Goal: Share content

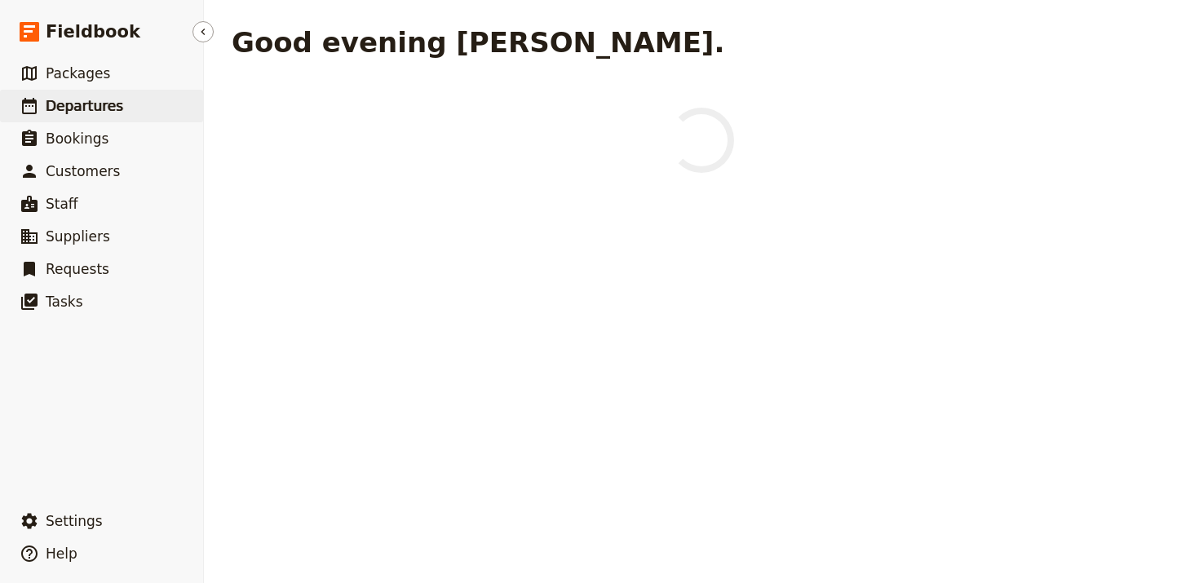
click at [120, 104] on link "​ Departures" at bounding box center [101, 106] width 203 height 33
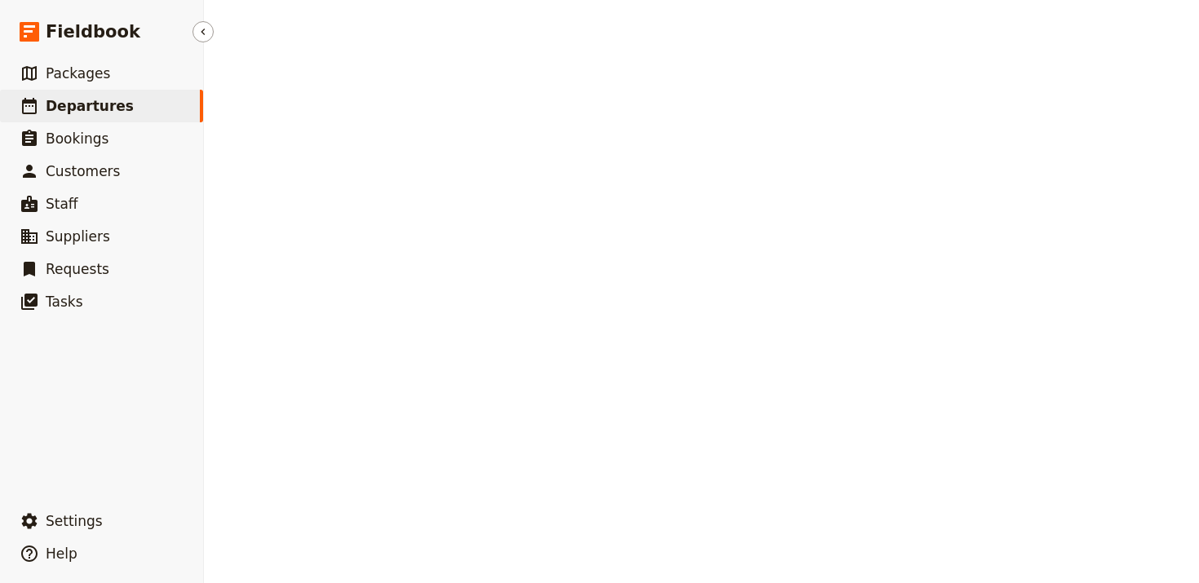
select select "UPDATED_AT"
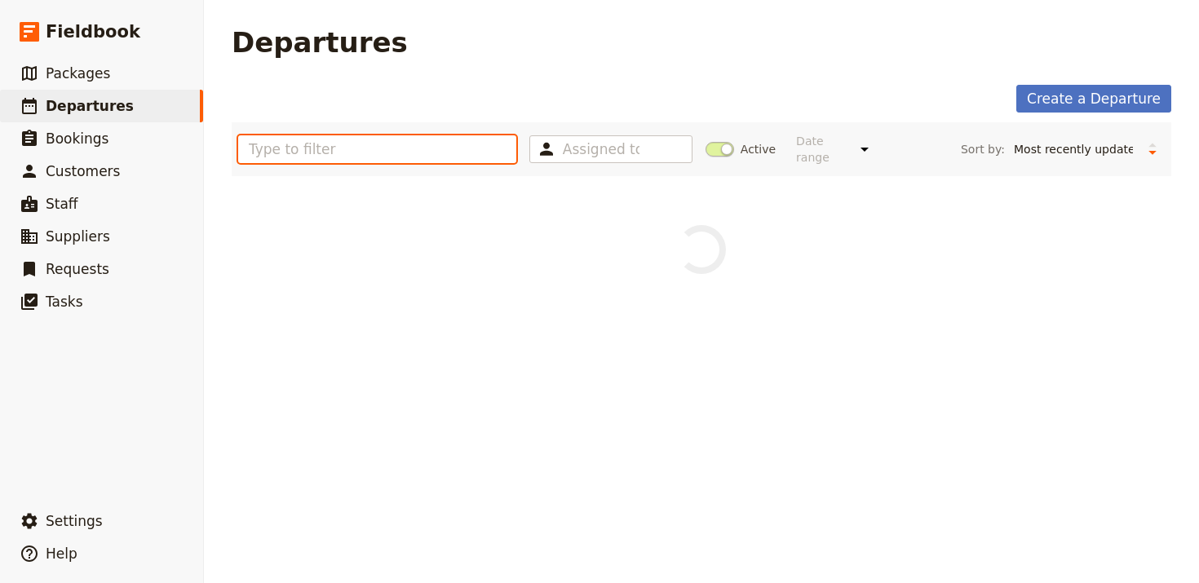
click at [303, 139] on input "text" at bounding box center [377, 149] width 278 height 28
paste input "Netherlands – Spring Tulip Bike and Barge Tou"
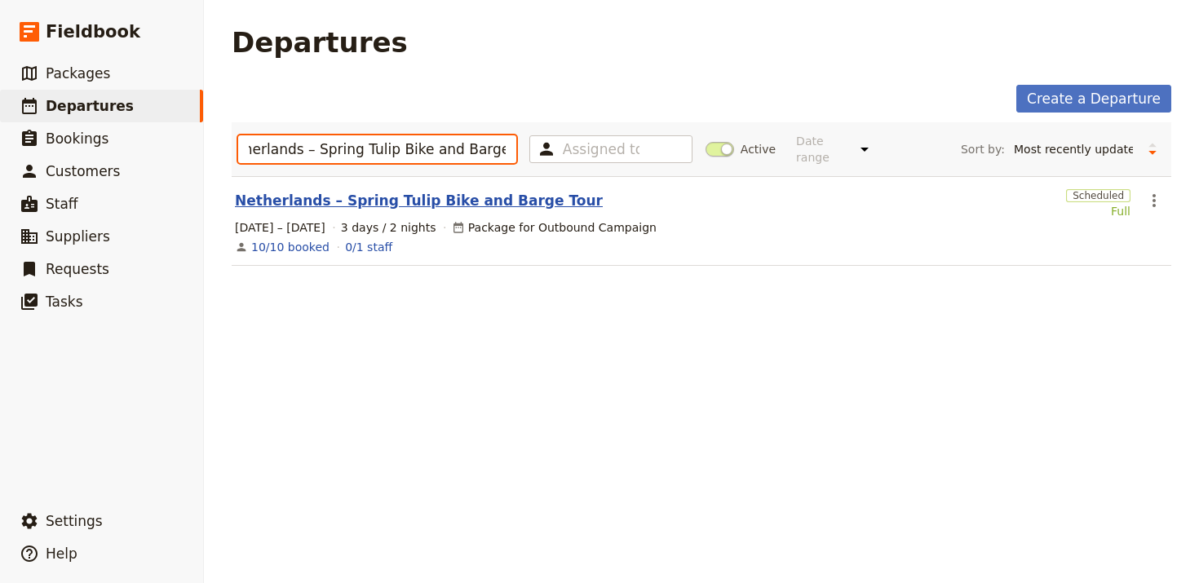
type input "Netherlands – Spring Tulip Bike and Barge Tou"
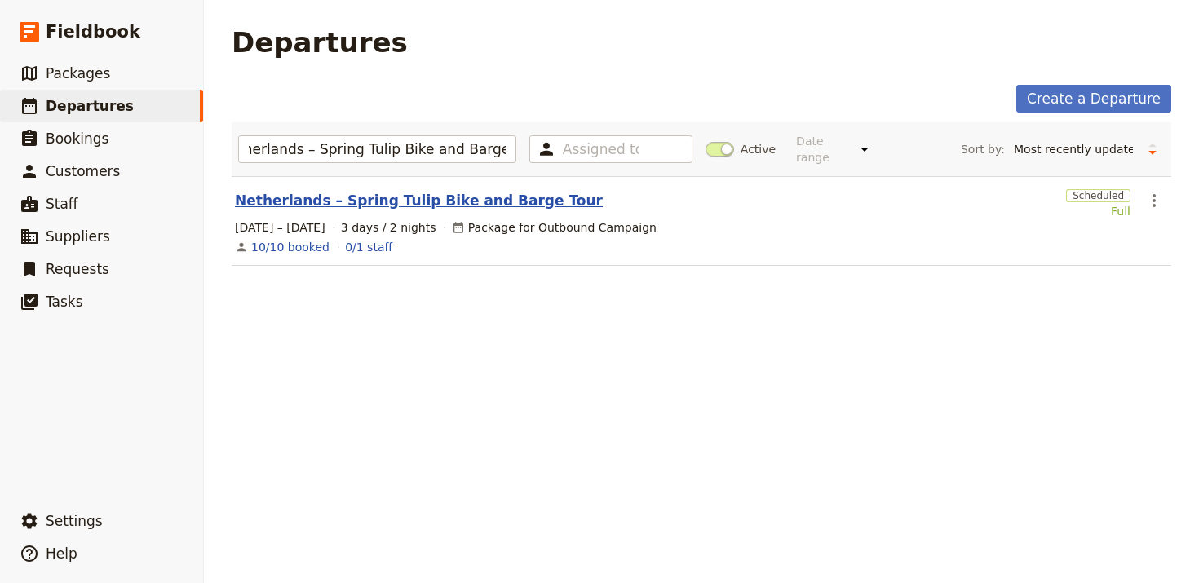
click at [345, 191] on link "Netherlands – Spring Tulip Bike and Barge Tour" at bounding box center [419, 201] width 368 height 20
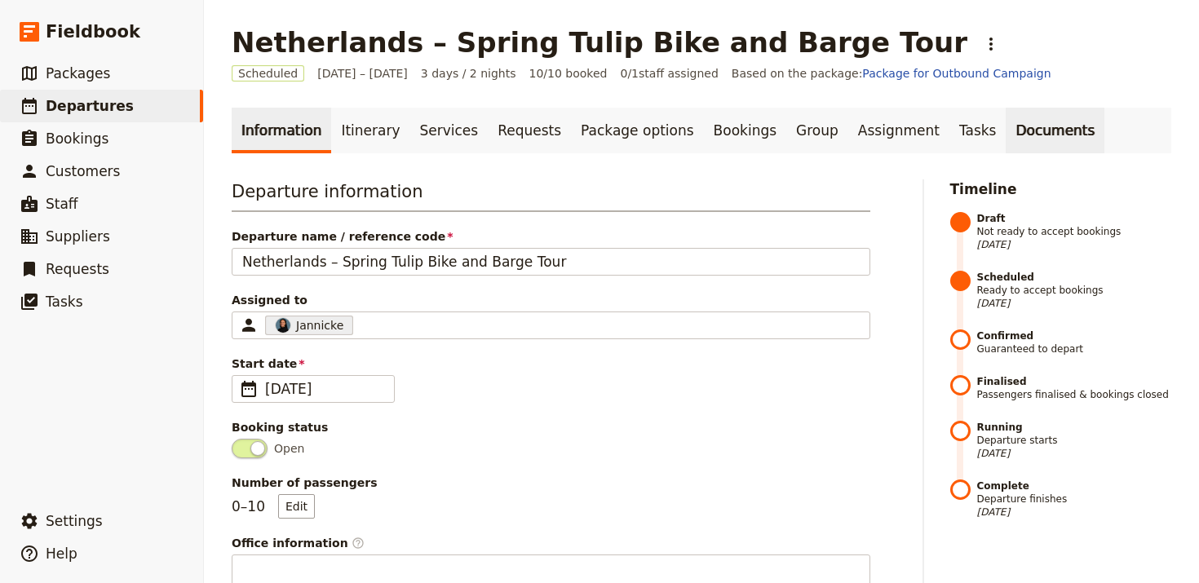
click at [1006, 129] on link "Documents" at bounding box center [1055, 131] width 99 height 46
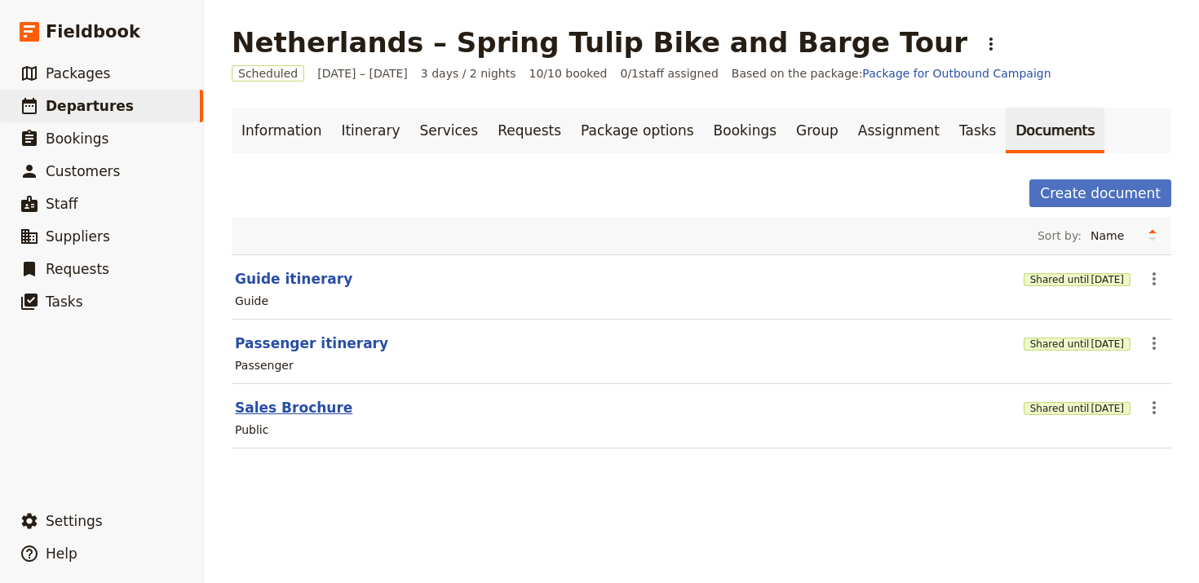
click at [266, 411] on button "Sales Brochure" at bounding box center [293, 408] width 117 height 20
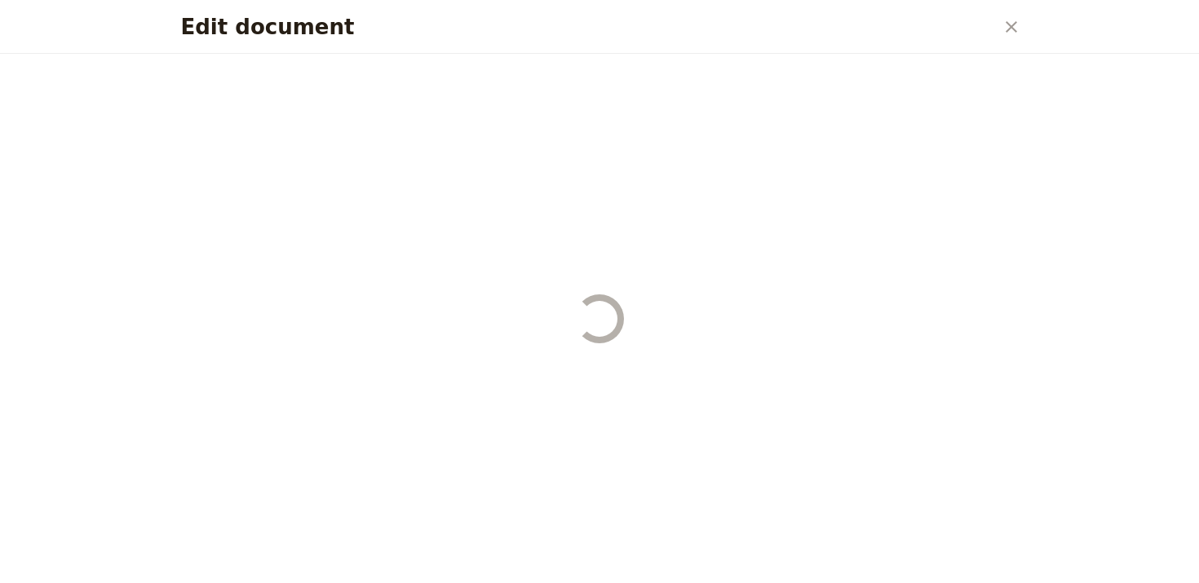
select select "DEFAULT"
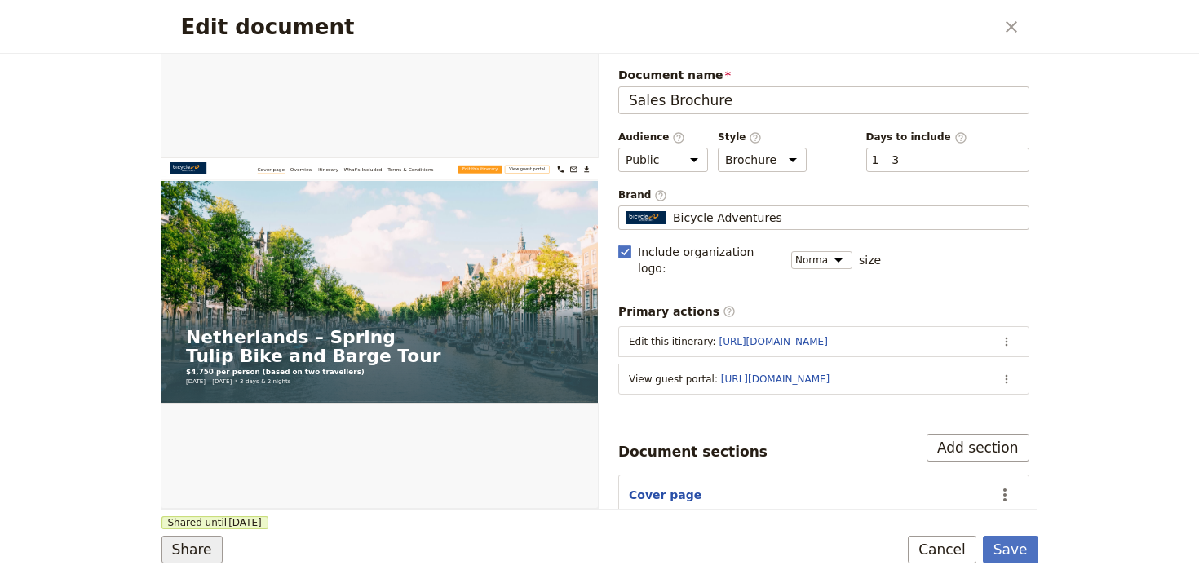
click at [207, 529] on button "Share" at bounding box center [192, 550] width 61 height 28
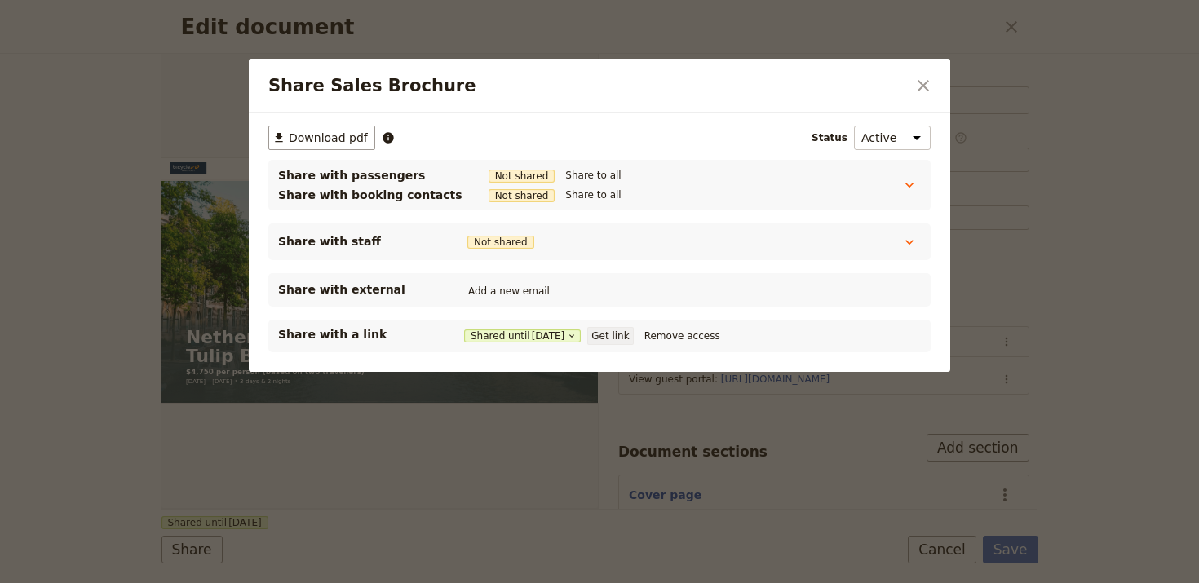
click at [633, 335] on button "Get link" at bounding box center [610, 336] width 46 height 18
click at [928, 80] on icon "Close dialog" at bounding box center [923, 85] width 11 height 11
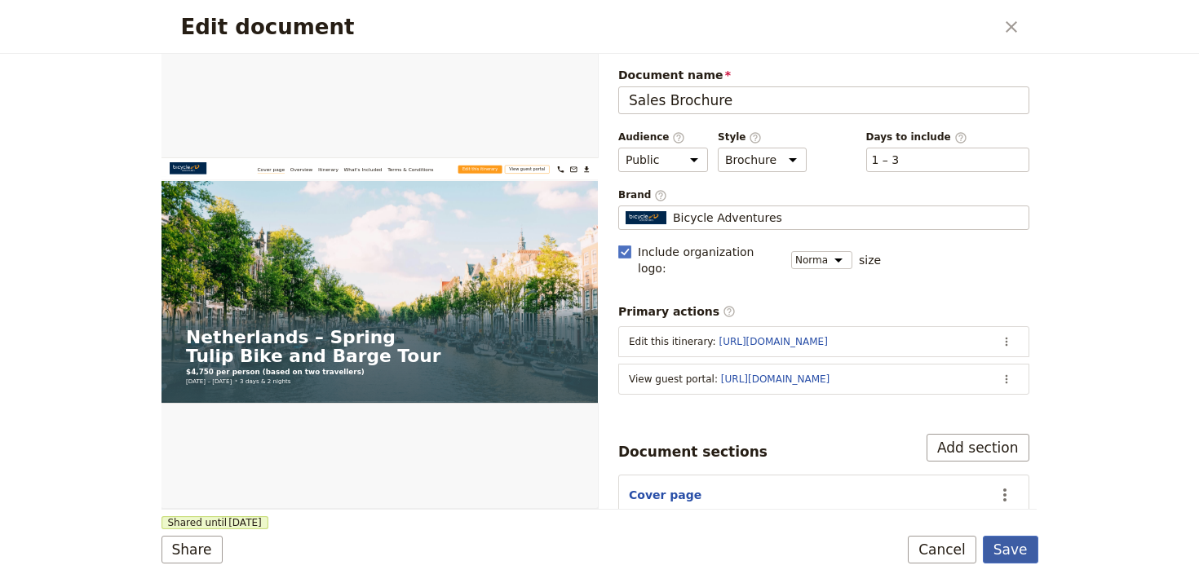
click at [1009, 529] on button "Save" at bounding box center [1010, 550] width 55 height 28
